Goal: Task Accomplishment & Management: Use online tool/utility

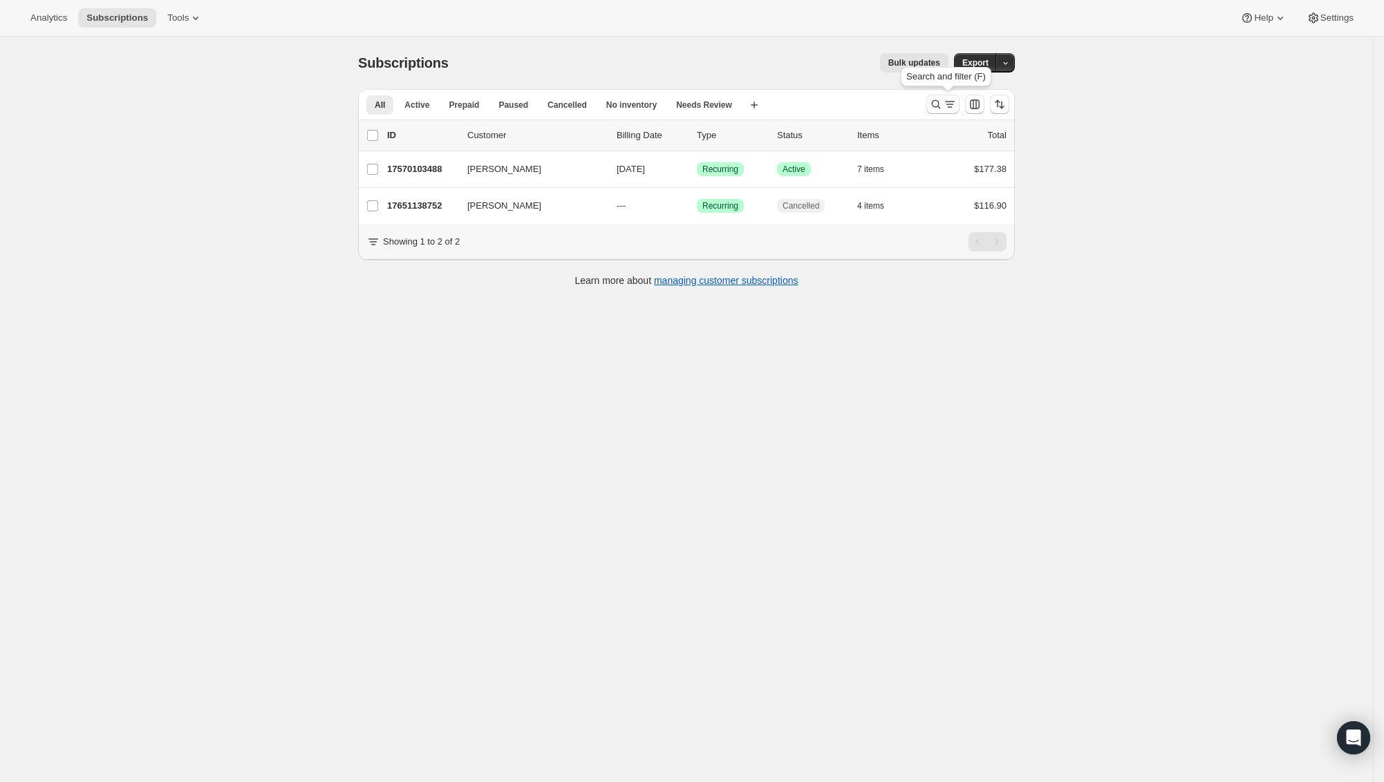
click at [941, 103] on icon "Search and filter results" at bounding box center [936, 104] width 9 height 9
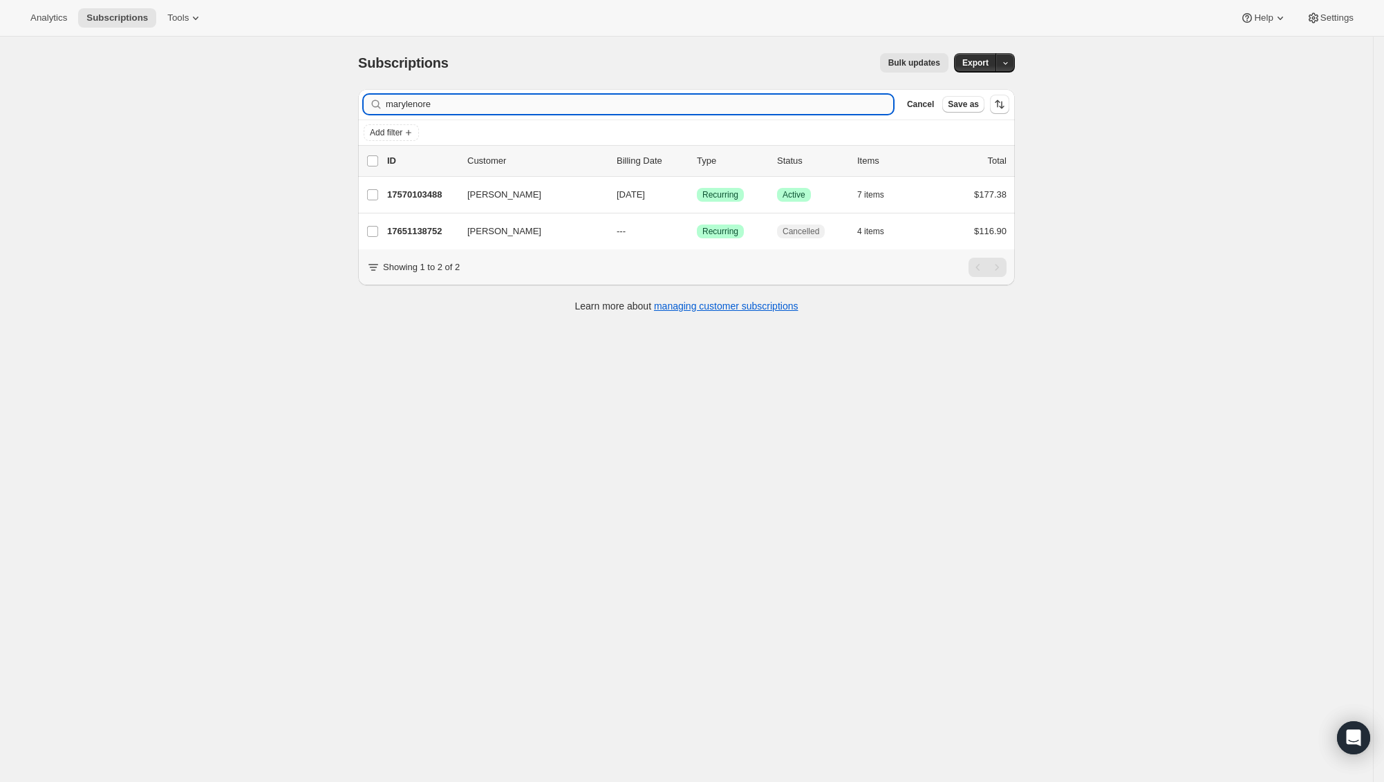
click at [426, 103] on input "marylenore" at bounding box center [639, 104] width 507 height 19
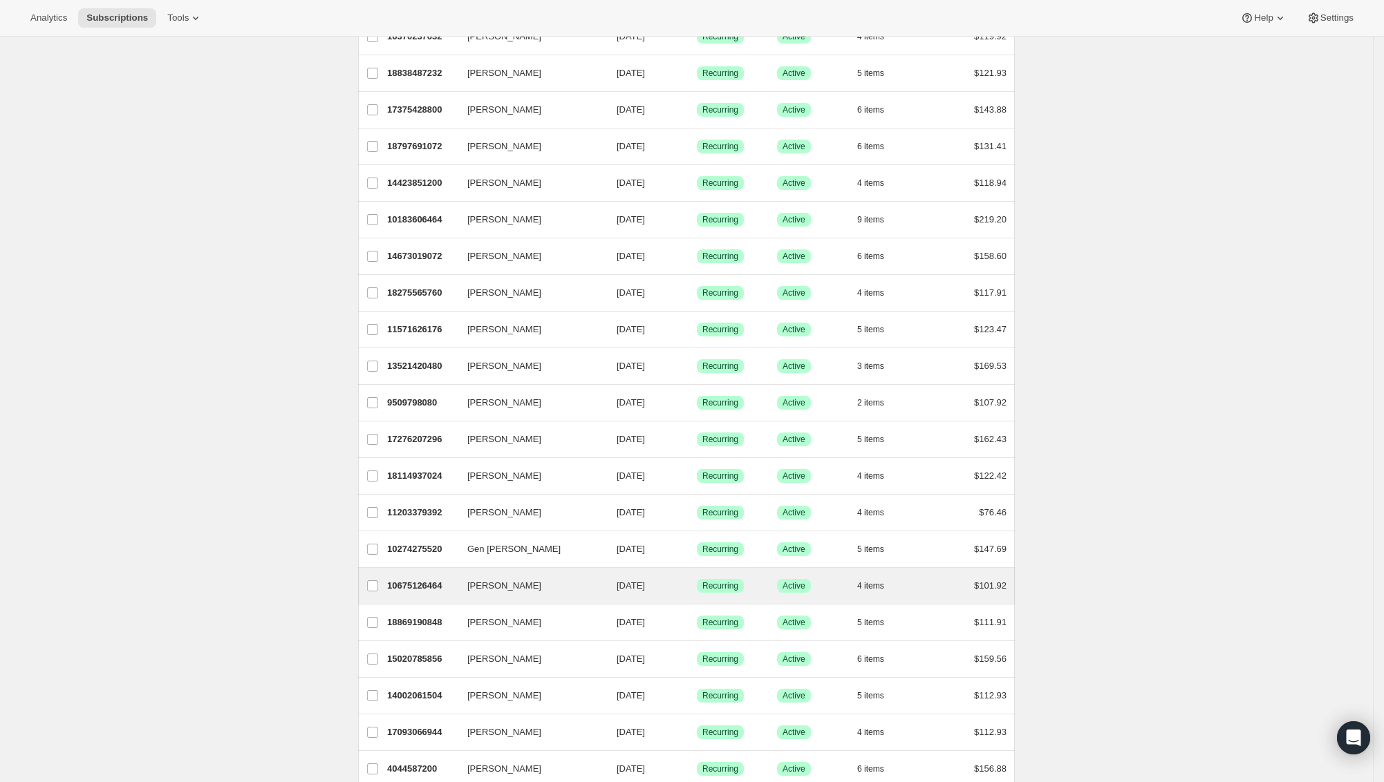
scroll to position [1329, 0]
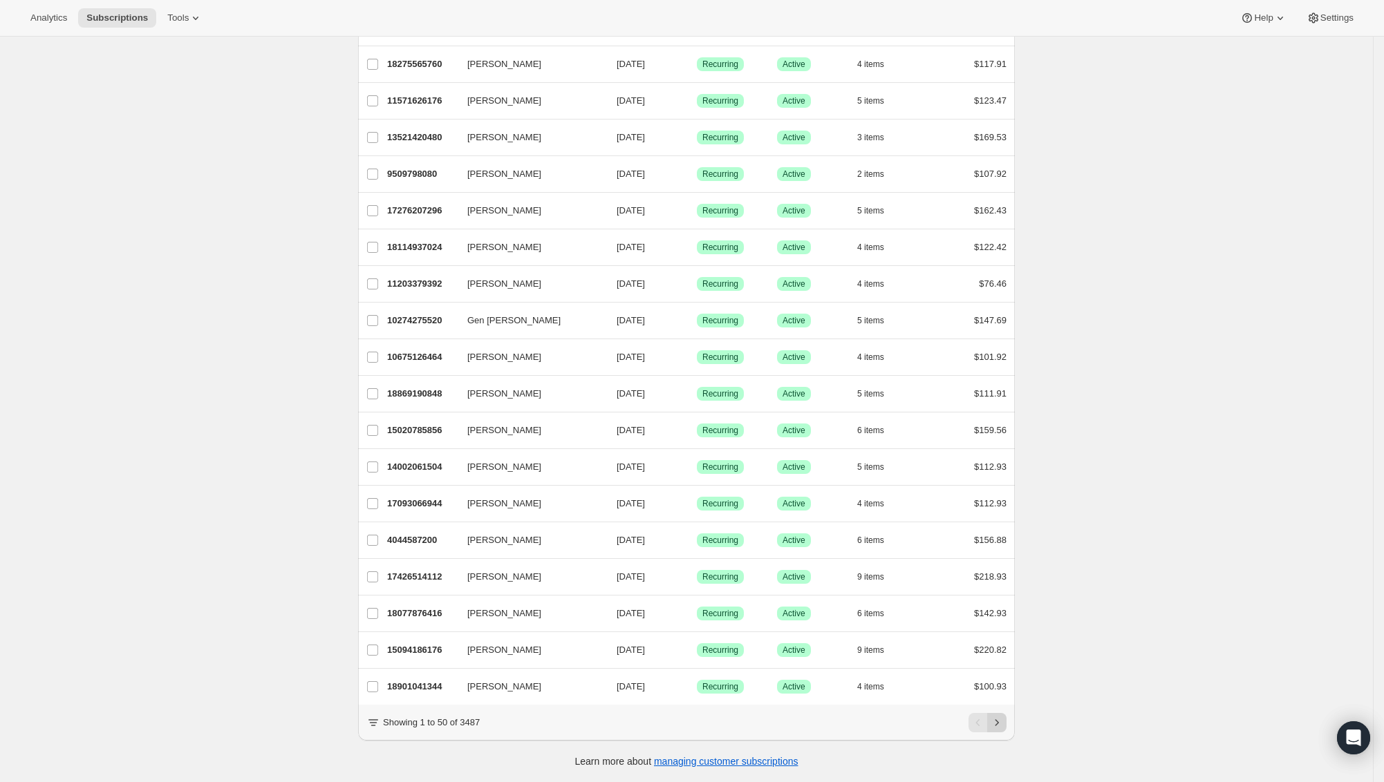
click at [999, 722] on icon "Next" at bounding box center [996, 723] width 3 height 6
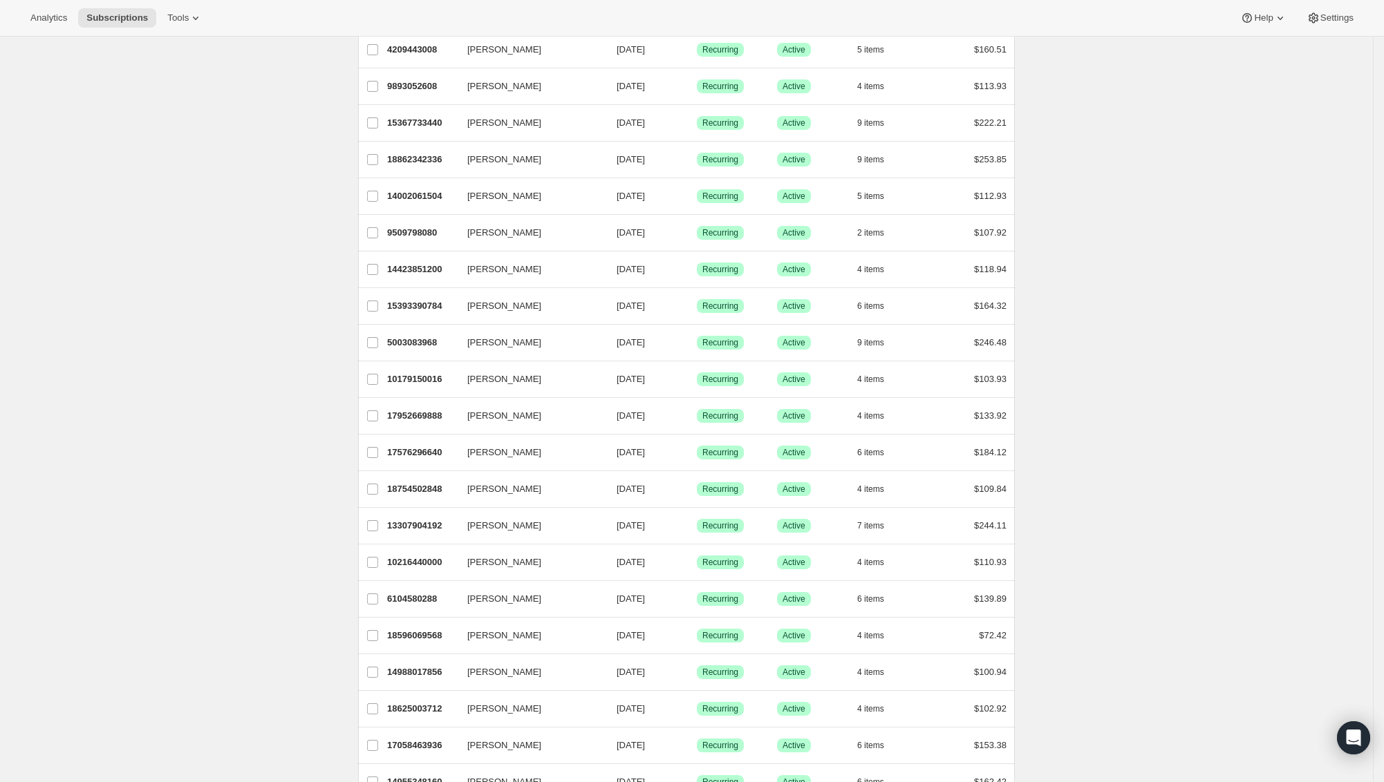
scroll to position [0, 0]
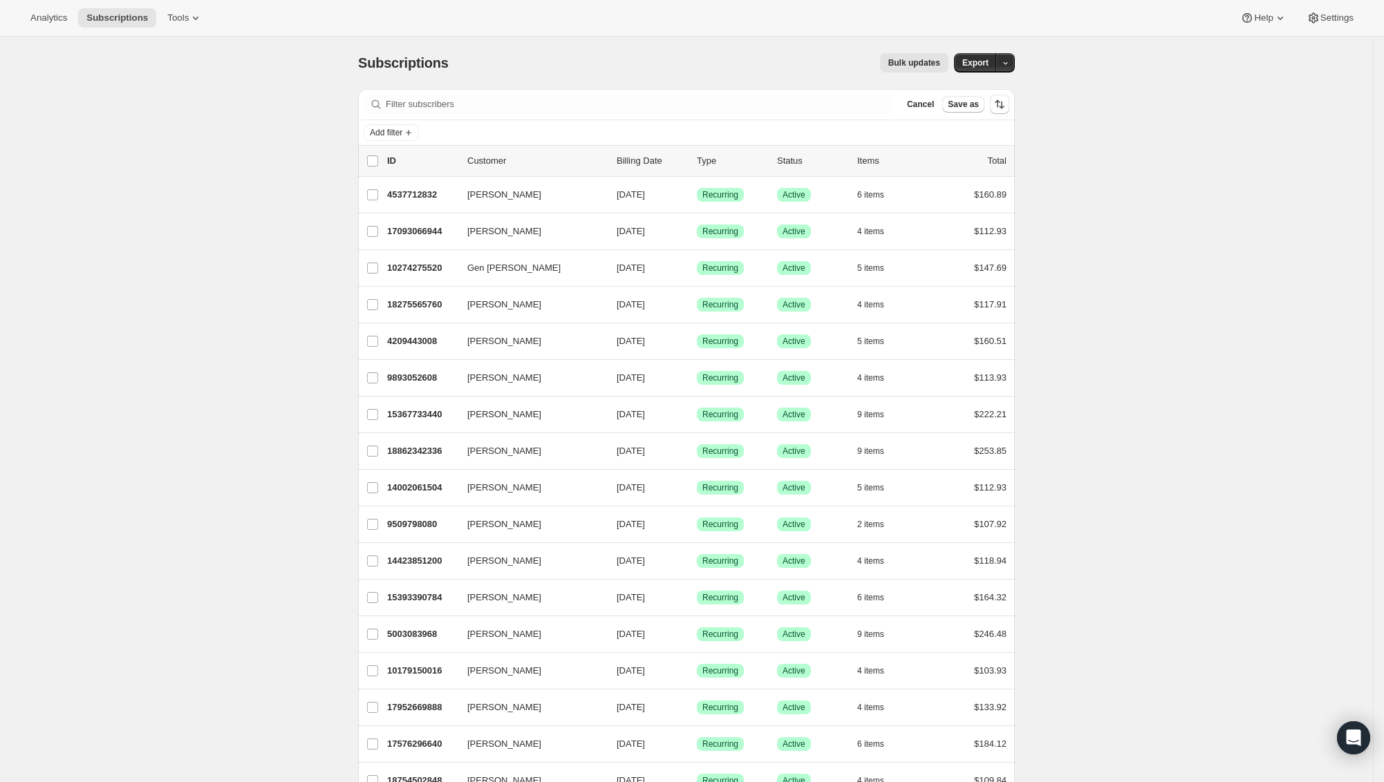
click at [985, 62] on span "Export" at bounding box center [975, 62] width 26 height 11
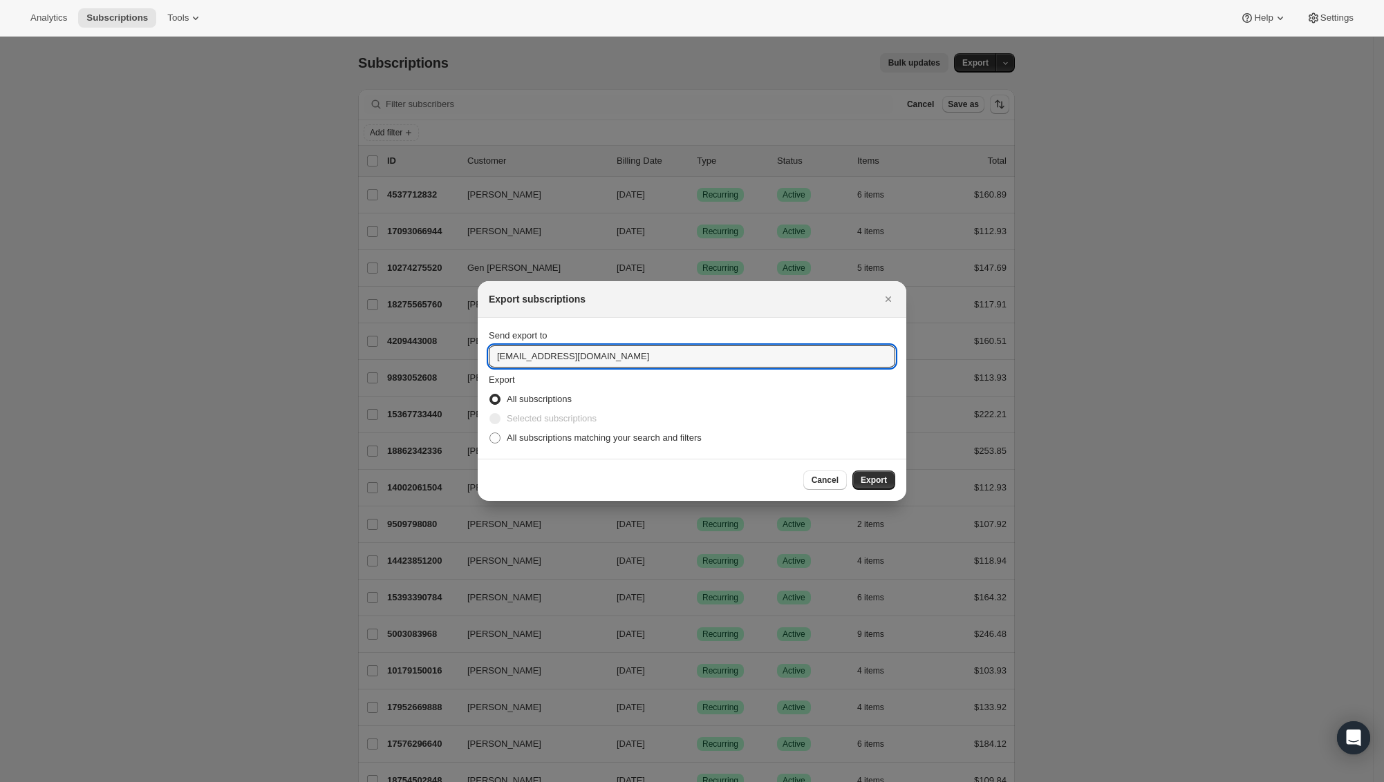
drag, startPoint x: 516, startPoint y: 360, endPoint x: 442, endPoint y: 364, distance: 74.1
type input "[PERSON_NAME][EMAIL_ADDRESS][DOMAIN_NAME]"
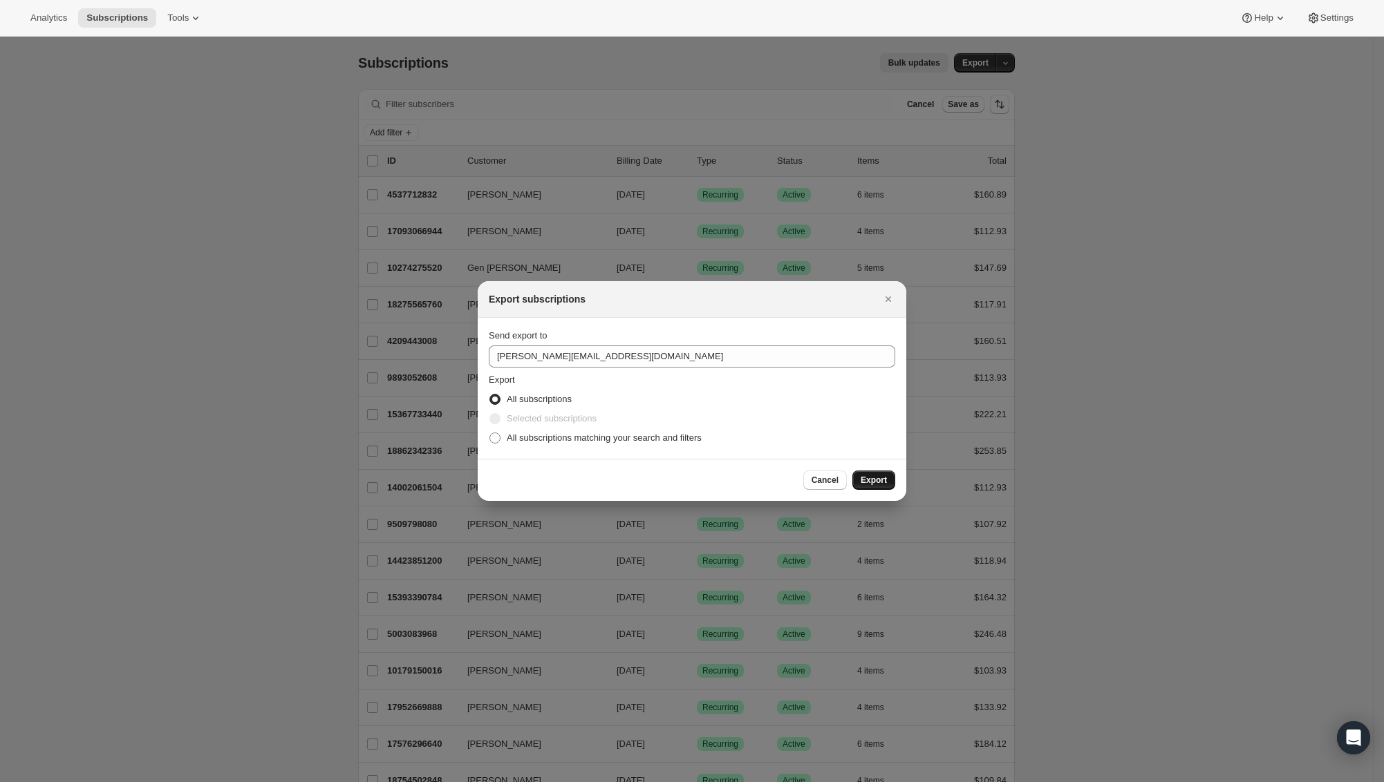
click at [888, 478] on button "Export" at bounding box center [873, 480] width 43 height 19
